Goal: Information Seeking & Learning: Learn about a topic

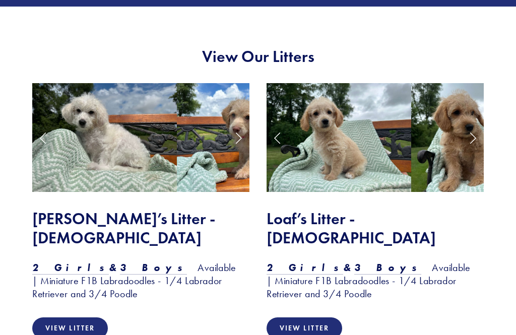
scroll to position [811, 0]
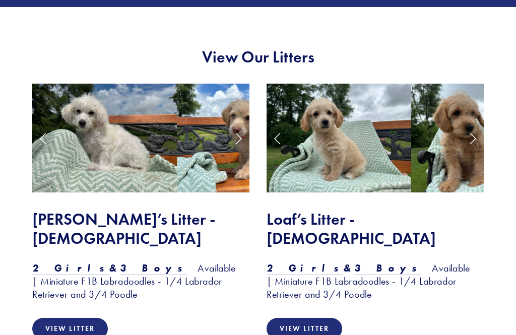
click at [413, 210] on h2 "Loaf’s Litter - 3 Months Old" at bounding box center [374, 229] width 217 height 39
click at [470, 123] on link "Next Slide" at bounding box center [472, 138] width 22 height 30
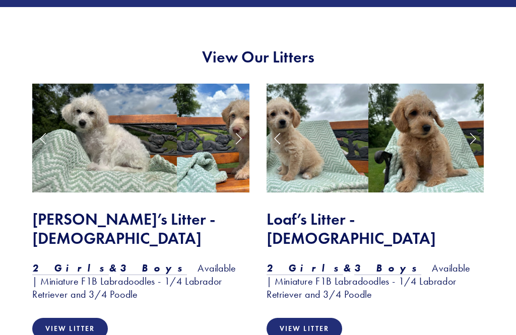
scroll to position [812, 0]
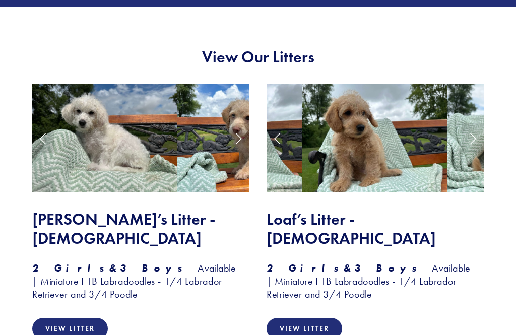
click at [469, 126] on link "Next Slide" at bounding box center [472, 138] width 22 height 30
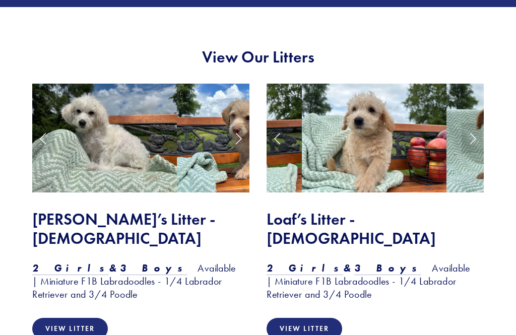
click at [238, 123] on link "Next Slide" at bounding box center [238, 138] width 22 height 30
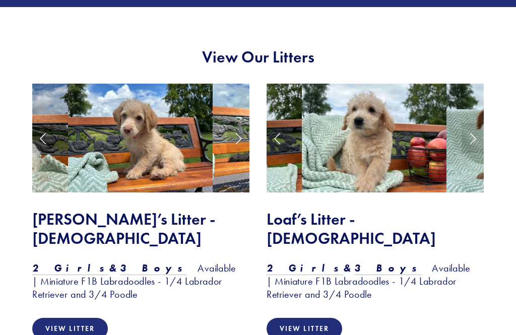
click at [240, 123] on link "Next Slide" at bounding box center [238, 138] width 22 height 30
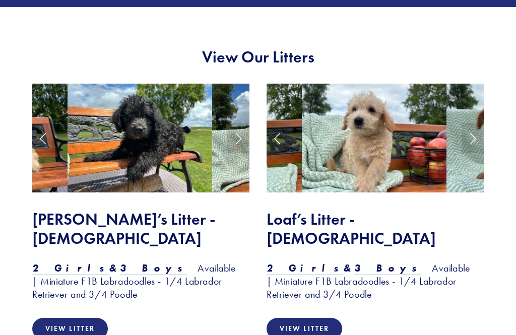
click at [168, 130] on img at bounding box center [139, 138] width 144 height 109
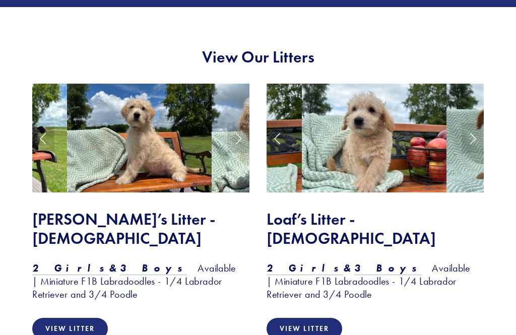
scroll to position [808, 0]
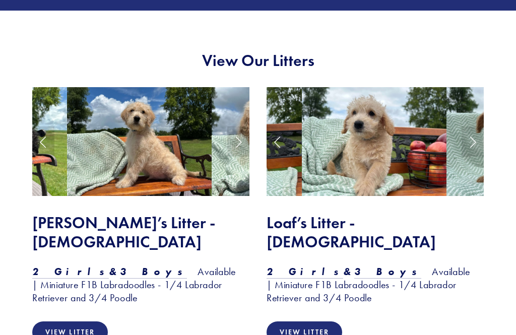
click at [241, 128] on link "Next Slide" at bounding box center [238, 141] width 22 height 30
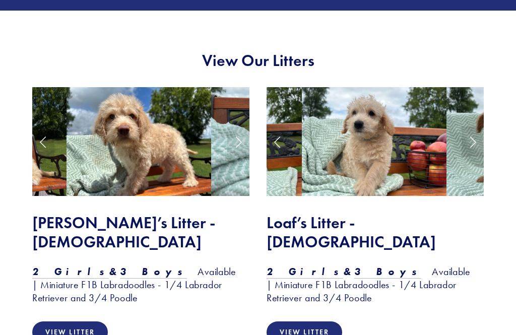
click at [242, 128] on link "Next Slide" at bounding box center [238, 141] width 22 height 30
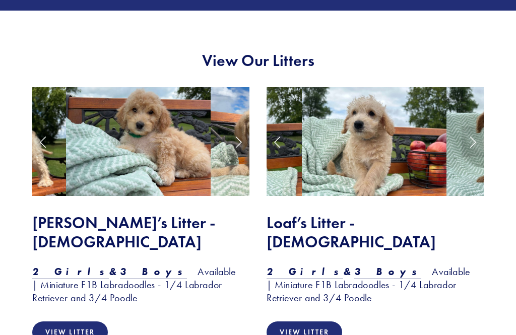
click at [242, 127] on link "Next Slide" at bounding box center [238, 141] width 22 height 30
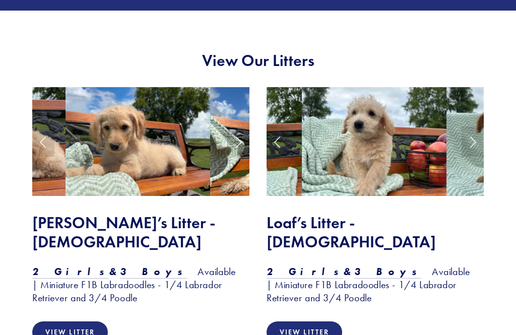
click at [238, 130] on link "Next Slide" at bounding box center [238, 141] width 22 height 30
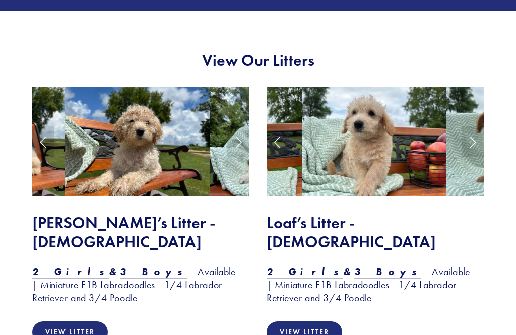
click at [88, 321] on link "View Litter" at bounding box center [70, 332] width 76 height 22
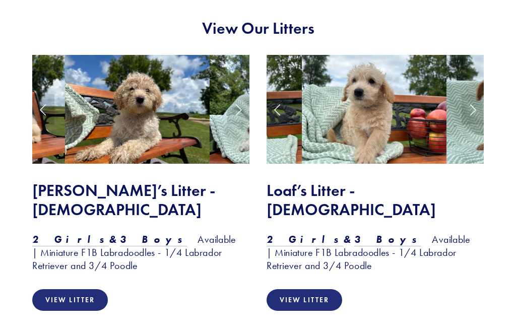
click at [76, 89] on img at bounding box center [137, 109] width 144 height 109
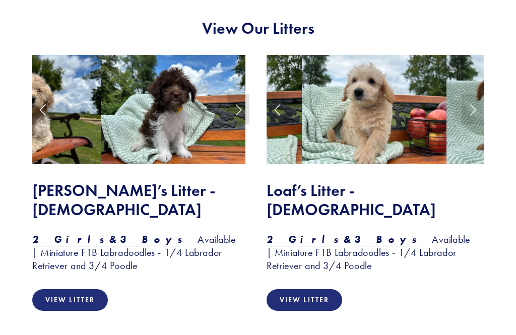
click at [82, 289] on link "View Litter" at bounding box center [70, 300] width 76 height 22
click at [378, 181] on h2 "Loaf’s Litter - 3 Months Old" at bounding box center [374, 200] width 217 height 39
click at [323, 289] on link "View Litter" at bounding box center [304, 300] width 76 height 22
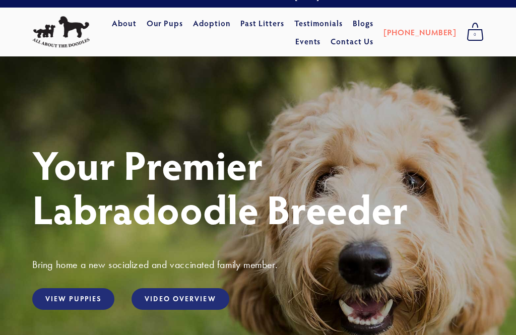
scroll to position [0, 0]
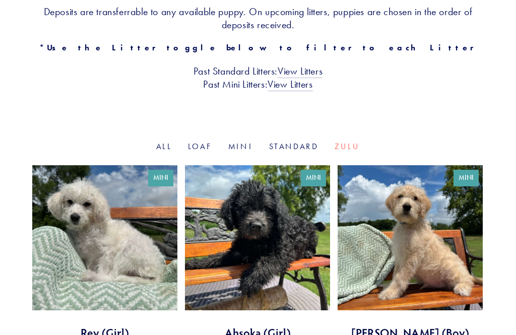
scroll to position [259, 0]
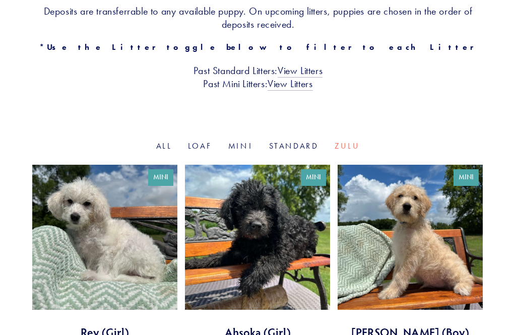
click at [277, 231] on link at bounding box center [257, 252] width 145 height 175
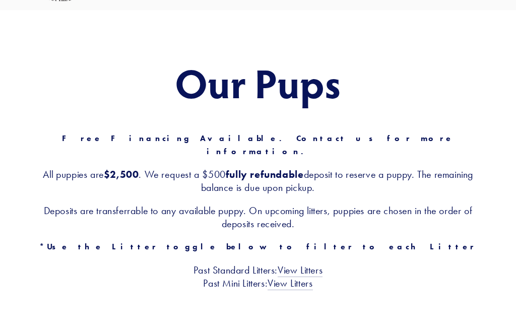
scroll to position [59, 0]
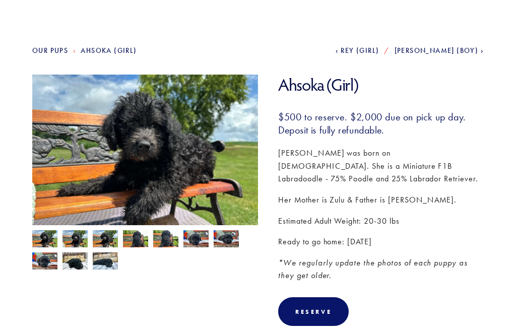
scroll to position [84, 0]
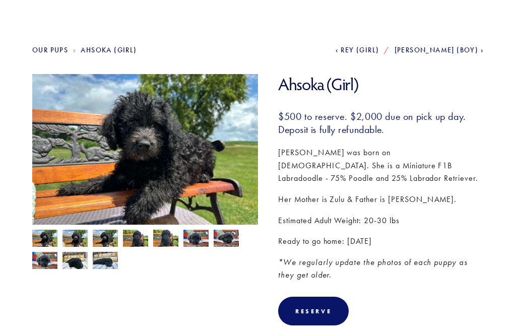
click at [76, 239] on img at bounding box center [74, 239] width 25 height 19
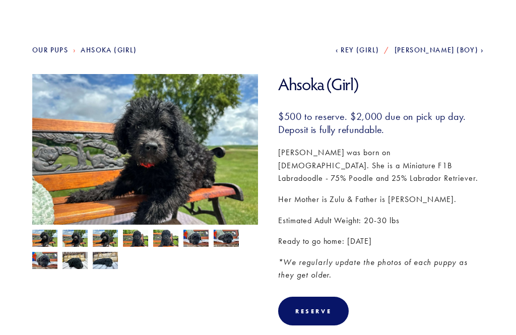
click at [109, 240] on img at bounding box center [105, 239] width 25 height 19
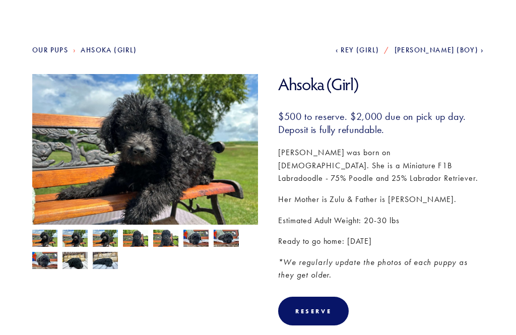
click at [164, 239] on img at bounding box center [165, 239] width 25 height 19
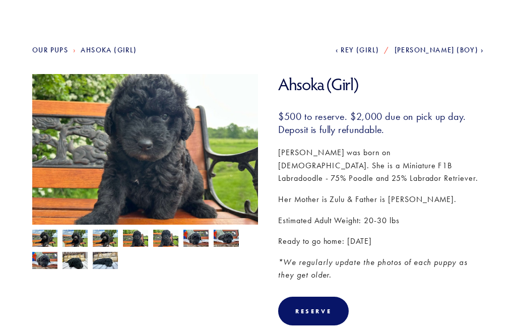
click at [227, 242] on img at bounding box center [225, 238] width 25 height 19
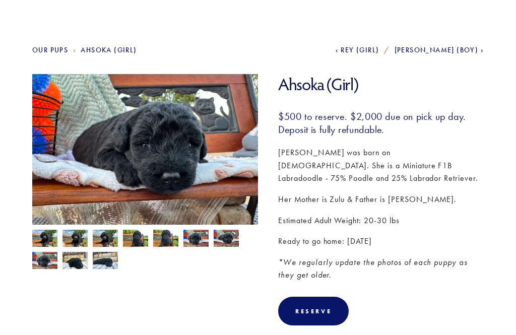
click at [108, 260] on img at bounding box center [105, 260] width 25 height 19
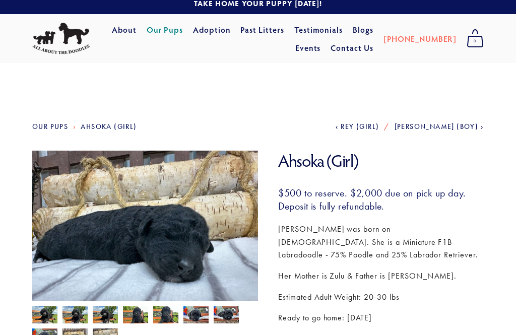
scroll to position [0, 0]
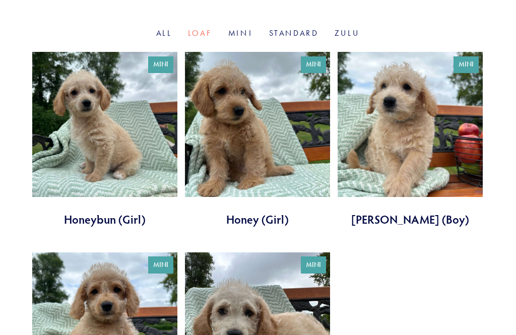
scroll to position [372, 0]
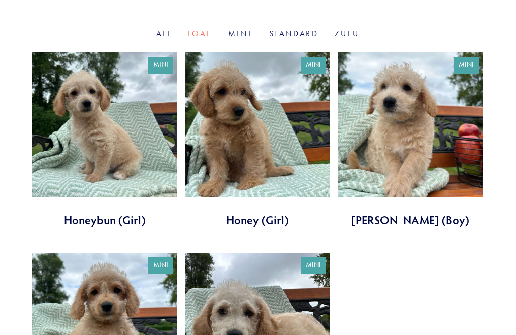
click at [255, 140] on link at bounding box center [257, 139] width 145 height 175
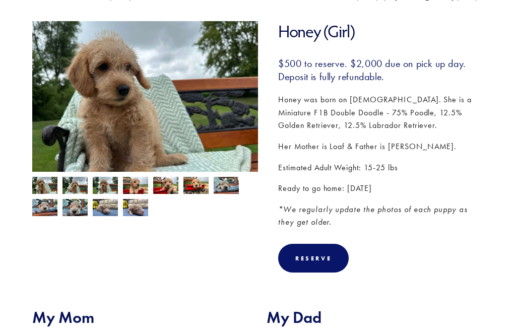
scroll to position [136, 0]
click at [138, 211] on img at bounding box center [135, 207] width 25 height 19
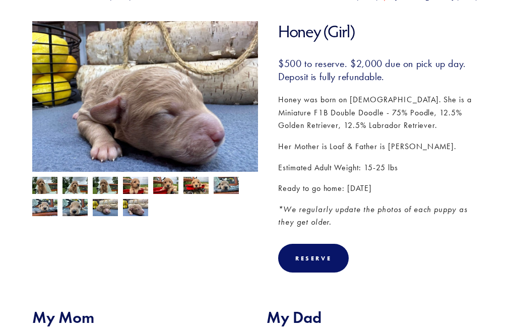
click at [41, 191] on img at bounding box center [44, 186] width 25 height 19
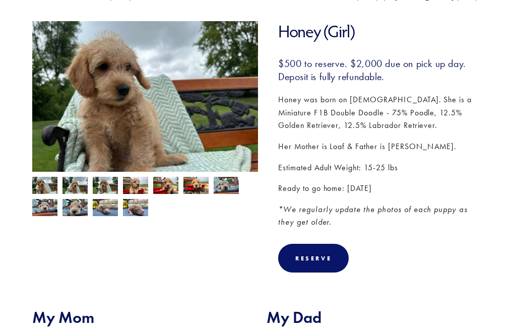
click at [78, 186] on img at bounding box center [74, 186] width 25 height 19
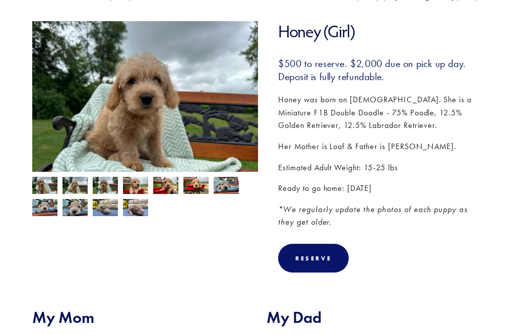
click at [111, 186] on img at bounding box center [105, 185] width 25 height 19
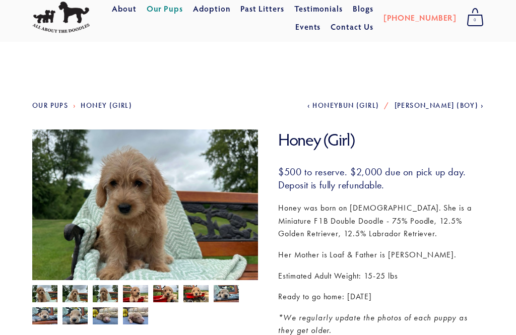
scroll to position [0, 0]
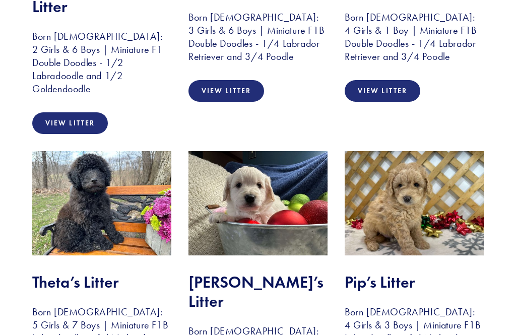
scroll to position [1535, 0]
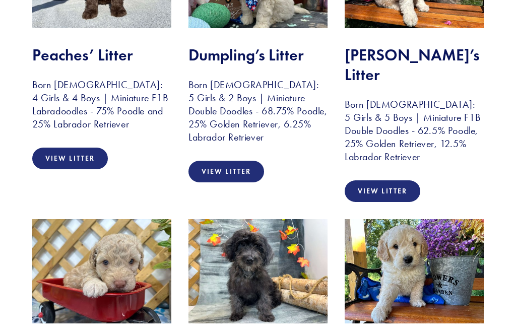
scroll to position [0, 0]
